Goal: Transaction & Acquisition: Purchase product/service

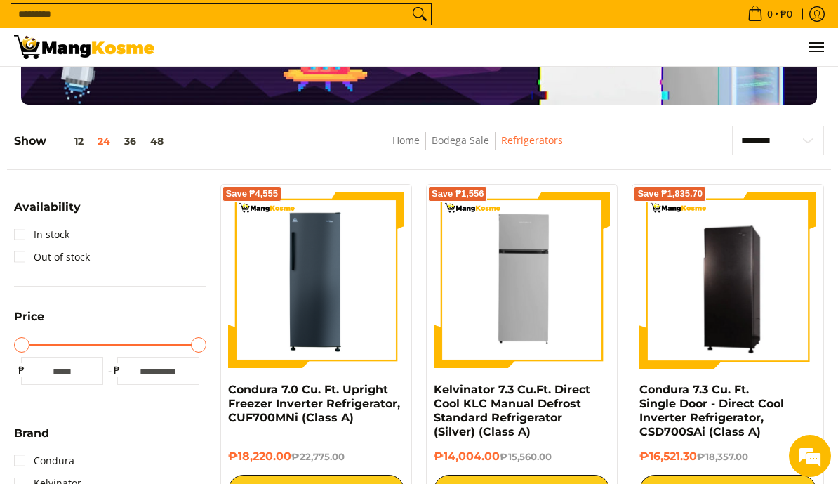
scroll to position [133, 0]
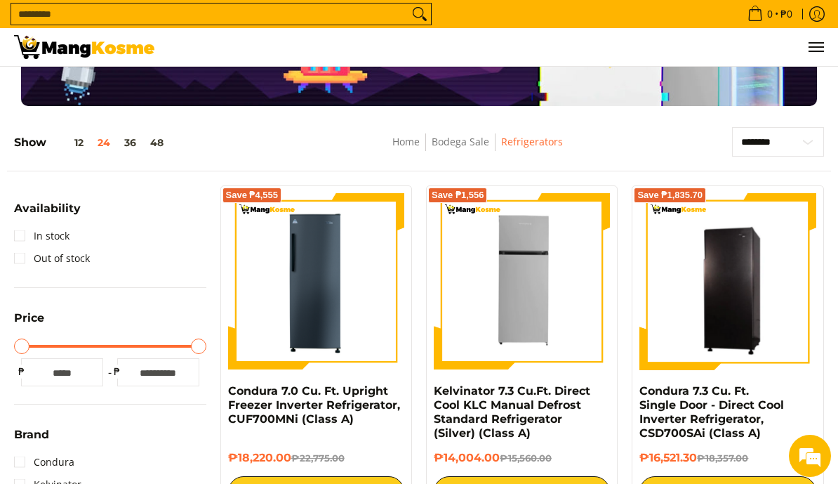
click at [16, 232] on link "In stock" at bounding box center [41, 236] width 55 height 22
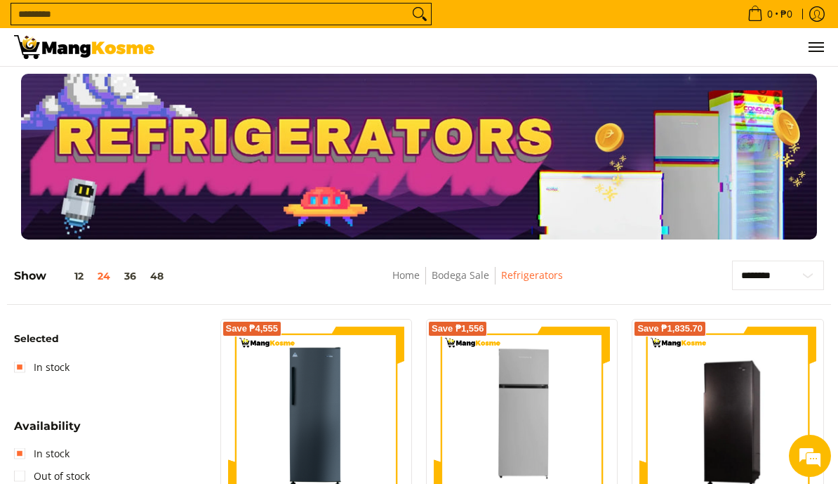
click at [464, 276] on link "Bodega Sale" at bounding box center [461, 274] width 58 height 13
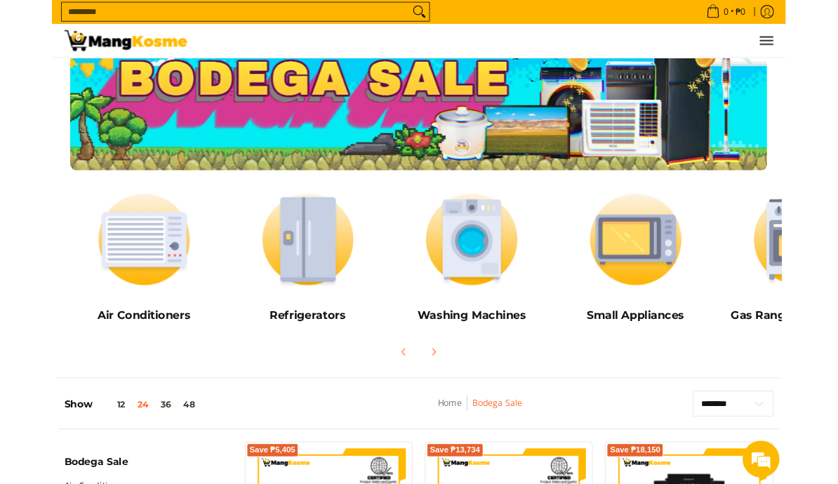
scroll to position [46, 0]
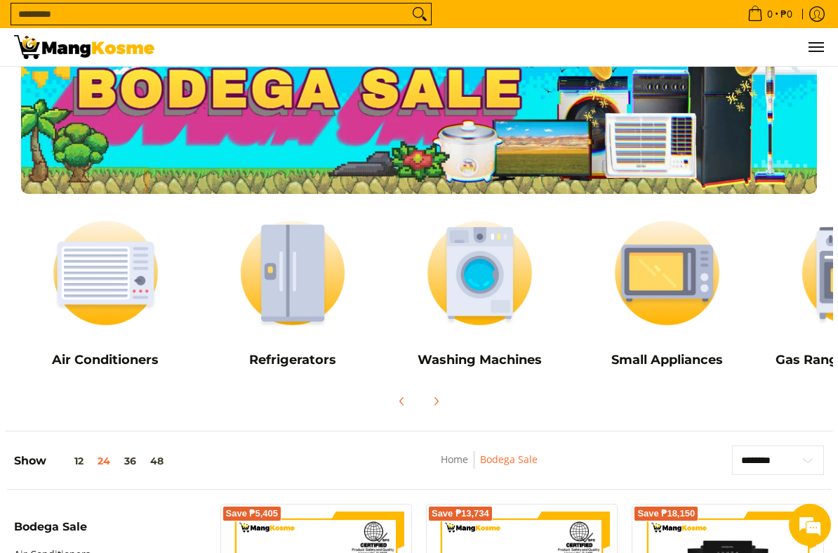
click at [288, 303] on img at bounding box center [292, 273] width 173 height 130
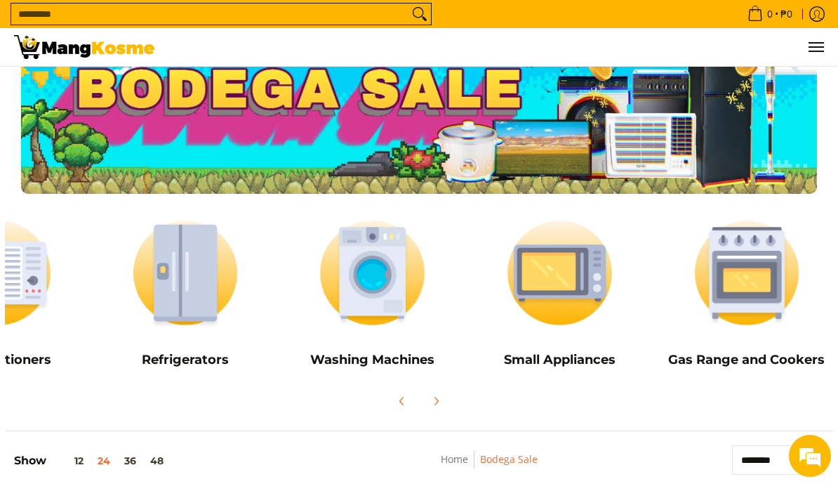
scroll to position [0, 0]
click at [765, 283] on img at bounding box center [747, 273] width 173 height 130
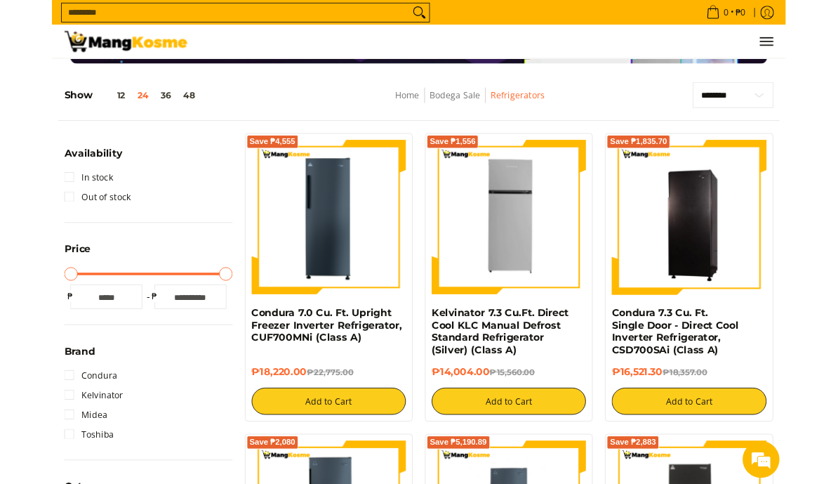
scroll to position [150, 0]
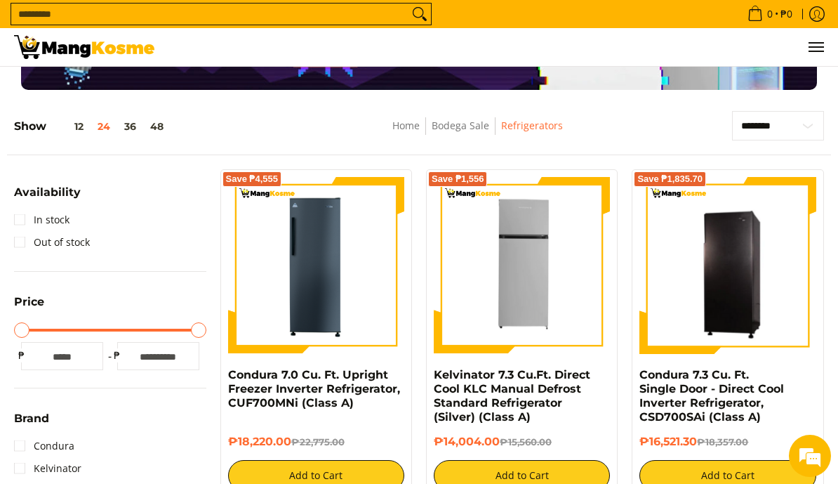
click at [20, 221] on link "In stock" at bounding box center [41, 220] width 55 height 22
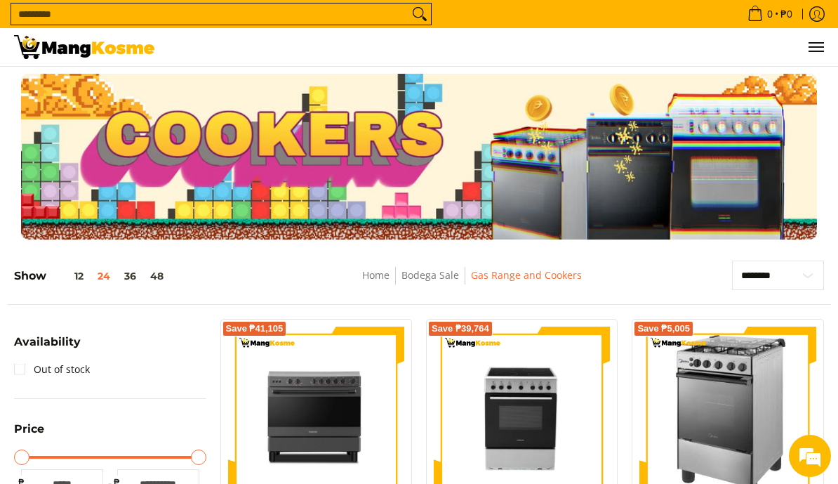
click at [830, 18] on link "Log in" at bounding box center [817, 14] width 28 height 28
